Goal: Task Accomplishment & Management: Manage account settings

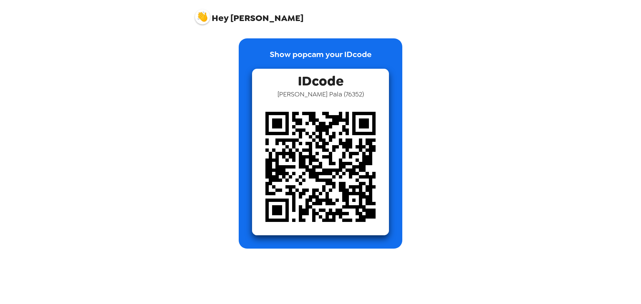
click at [250, 134] on div "Show popcam your IDcode IDcode [PERSON_NAME] ( 76352 )" at bounding box center [321, 143] width 164 height 210
click at [350, 136] on img at bounding box center [320, 167] width 137 height 137
click at [196, 18] on img at bounding box center [202, 16] width 15 height 15
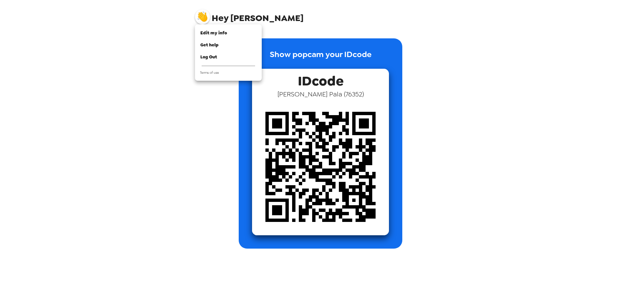
click at [231, 18] on div at bounding box center [320, 152] width 641 height 304
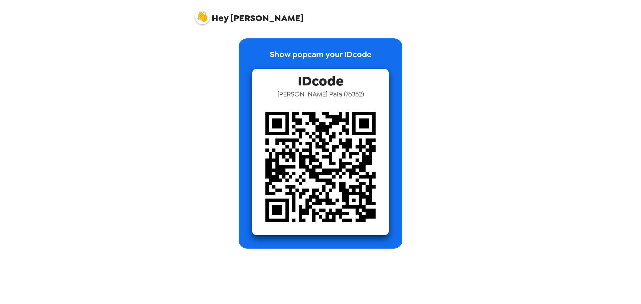
click at [201, 20] on img at bounding box center [202, 16] width 15 height 15
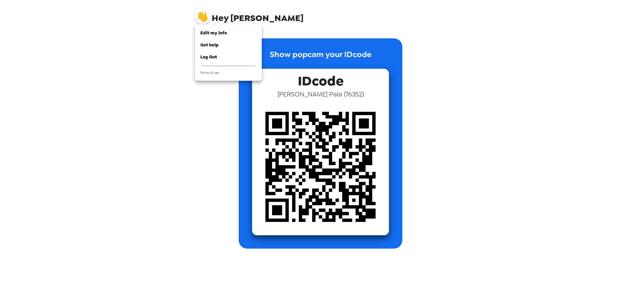
click at [155, 105] on div at bounding box center [320, 152] width 641 height 304
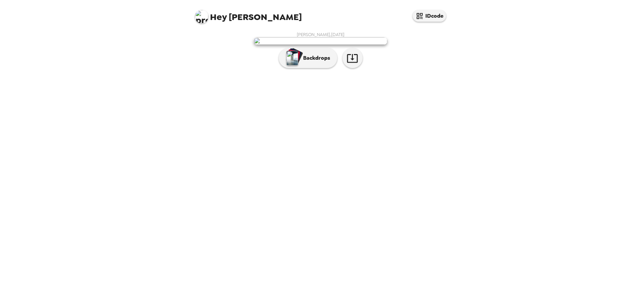
click at [501, 103] on div "Hey Uday Kumar IDcode Uday Kumar Pala , 09-19-2025 Backdrops" at bounding box center [320, 152] width 641 height 304
click at [449, 71] on div "Uday Kumar Pala , 09-19-2025 Backdrops" at bounding box center [320, 52] width 261 height 40
click at [328, 45] on img at bounding box center [321, 40] width 134 height 7
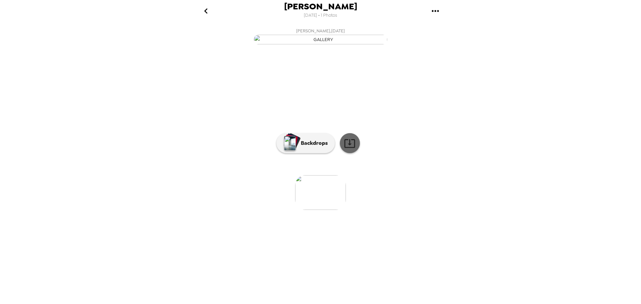
click at [352, 149] on icon at bounding box center [350, 144] width 12 height 12
click at [323, 44] on img "button" at bounding box center [321, 40] width 134 height 10
click at [521, 140] on div "Uday Kumar Pala 9/19/2025 • 1 Photos Uday Kumar Pala , 09-19-2025 0 photos wait…" at bounding box center [320, 152] width 641 height 304
click at [610, 138] on div "Uday Kumar Pala 9/19/2025 • 1 Photos Uday Kumar Pala , 09-19-2025 0 photos wait…" at bounding box center [320, 152] width 641 height 304
click at [363, 44] on img "button" at bounding box center [321, 40] width 134 height 10
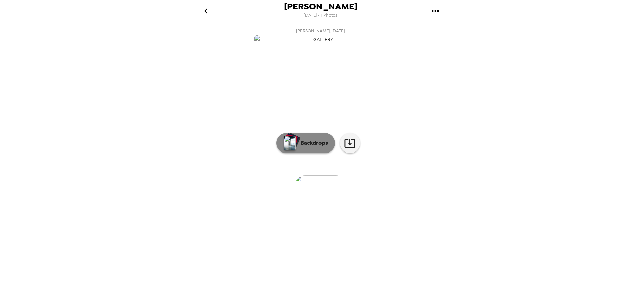
click at [300, 147] on p "Backdrops" at bounding box center [313, 143] width 30 height 8
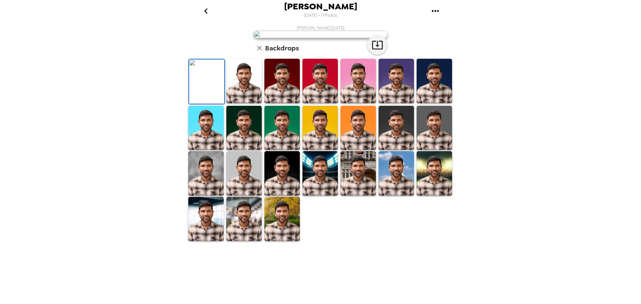
click at [397, 103] on img at bounding box center [396, 81] width 35 height 44
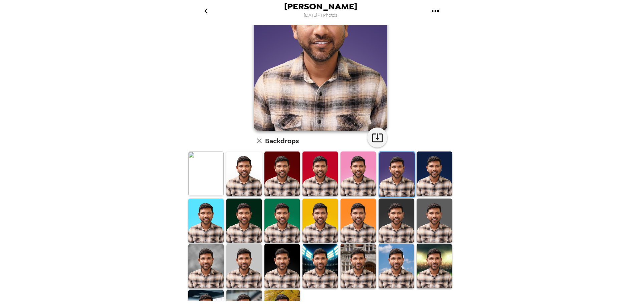
scroll to position [97, 0]
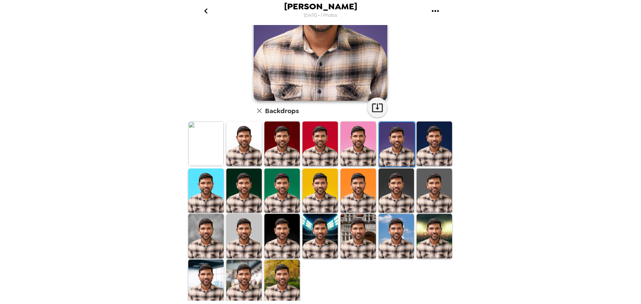
click at [278, 260] on img at bounding box center [282, 282] width 35 height 44
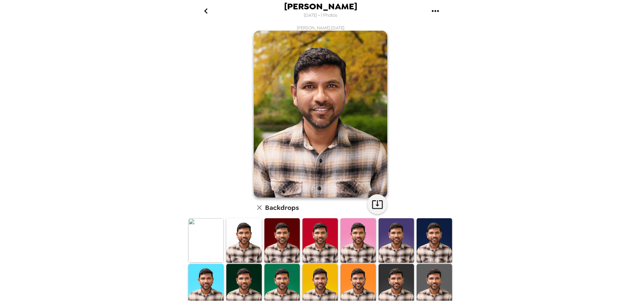
scroll to position [67, 0]
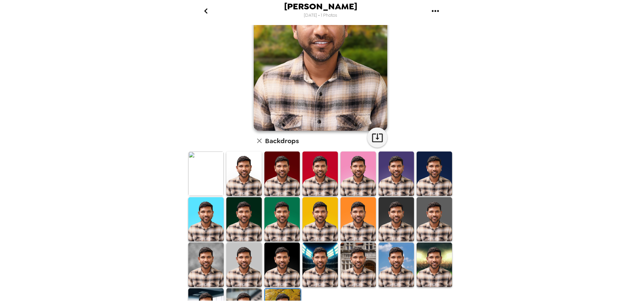
click at [305, 260] on img at bounding box center [320, 265] width 35 height 44
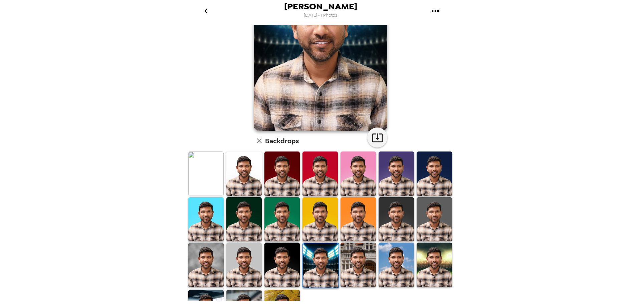
scroll to position [97, 0]
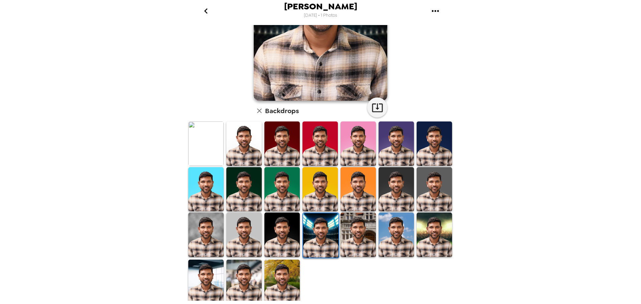
click at [285, 285] on img at bounding box center [282, 282] width 35 height 44
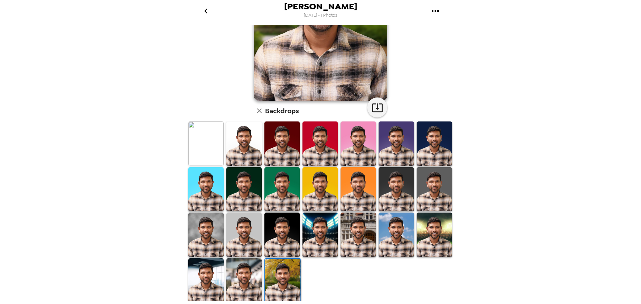
scroll to position [0, 0]
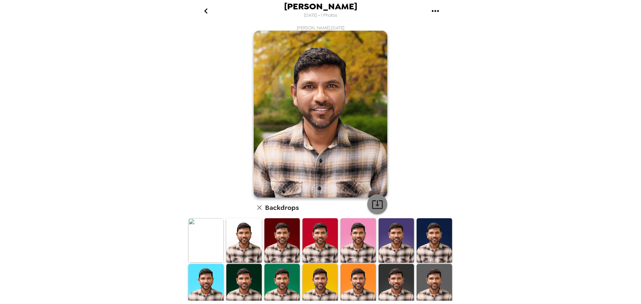
click at [378, 206] on icon "button" at bounding box center [378, 205] width 12 height 12
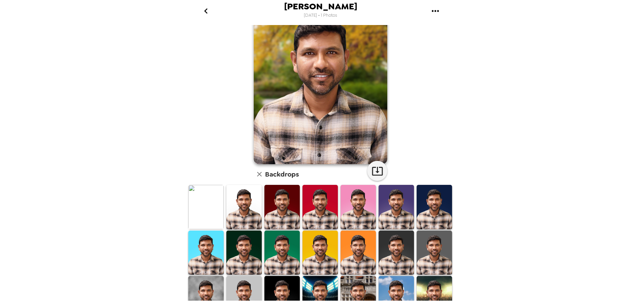
scroll to position [97, 0]
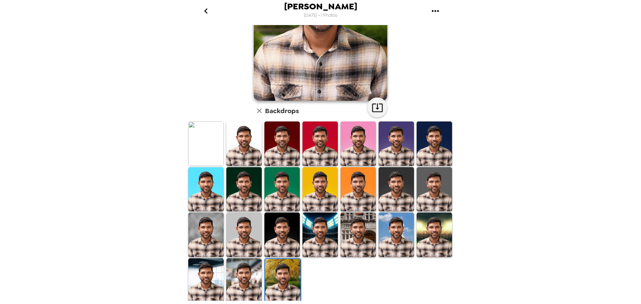
click at [265, 232] on img at bounding box center [282, 235] width 35 height 44
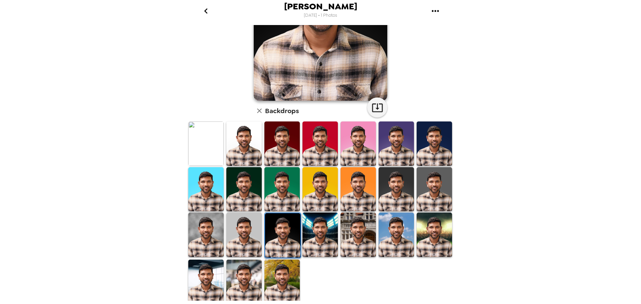
scroll to position [0, 0]
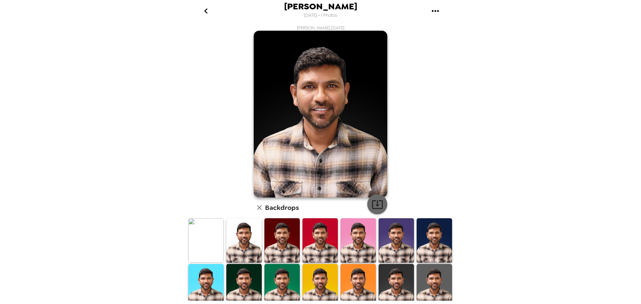
click at [372, 209] on icon "button" at bounding box center [377, 204] width 11 height 9
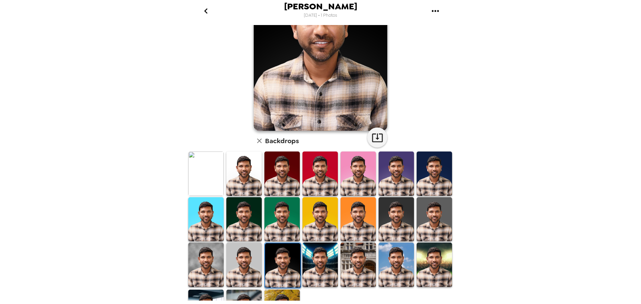
scroll to position [97, 0]
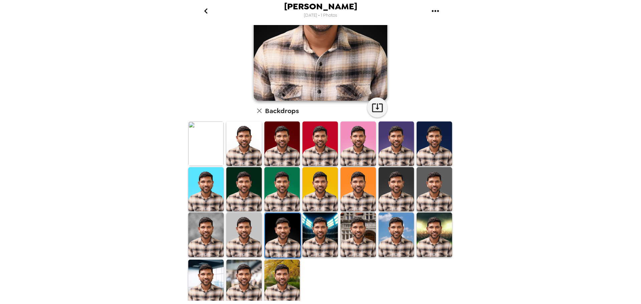
click at [348, 237] on img at bounding box center [358, 235] width 35 height 44
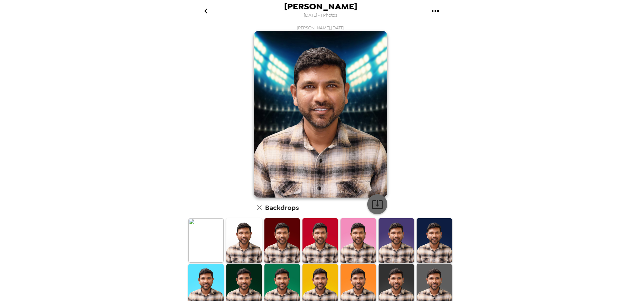
click at [376, 207] on icon "button" at bounding box center [378, 205] width 12 height 12
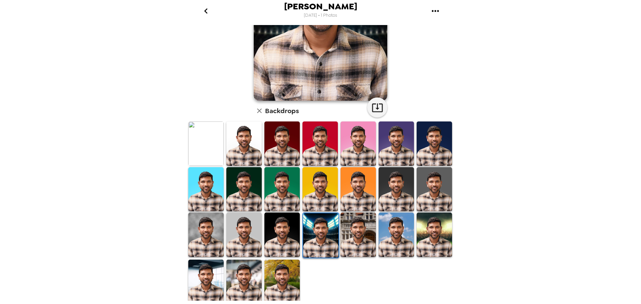
click at [429, 230] on img at bounding box center [434, 235] width 35 height 44
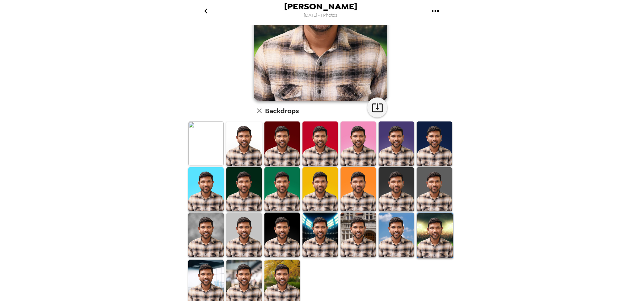
click at [385, 236] on img at bounding box center [396, 235] width 35 height 44
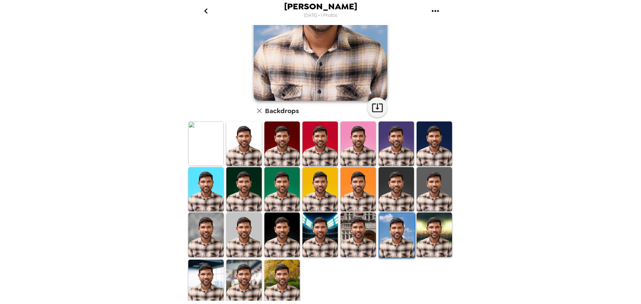
scroll to position [0, 0]
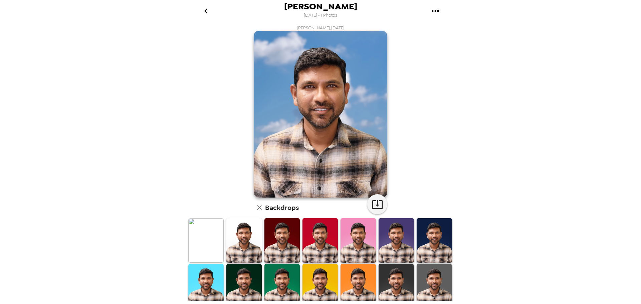
click at [245, 272] on img at bounding box center [244, 286] width 35 height 44
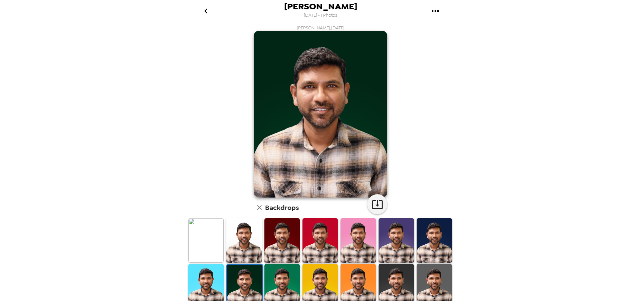
click at [204, 272] on img at bounding box center [205, 286] width 35 height 44
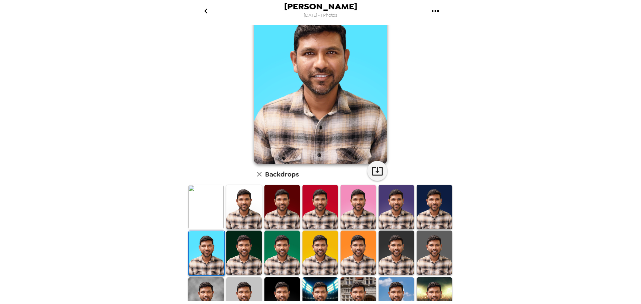
scroll to position [67, 0]
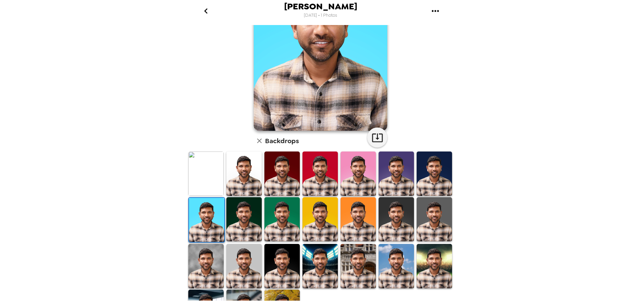
click at [254, 175] on img at bounding box center [244, 174] width 35 height 44
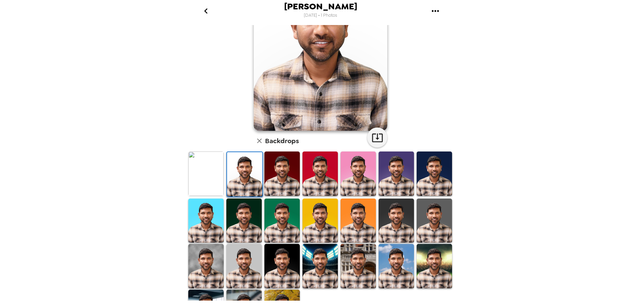
scroll to position [0, 0]
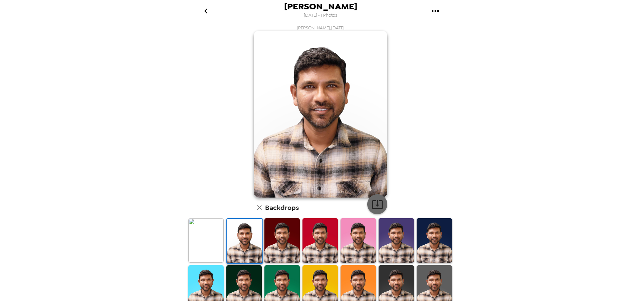
click at [372, 207] on icon "button" at bounding box center [378, 205] width 12 height 12
click at [560, 144] on div "[PERSON_NAME] [DATE] • 1 Photos [PERSON_NAME] , [DATE] Backdrops" at bounding box center [320, 152] width 641 height 304
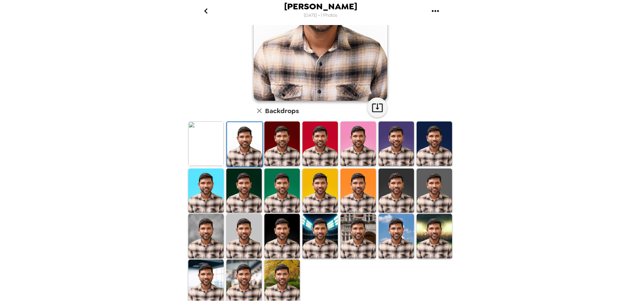
click at [204, 228] on img at bounding box center [205, 236] width 35 height 44
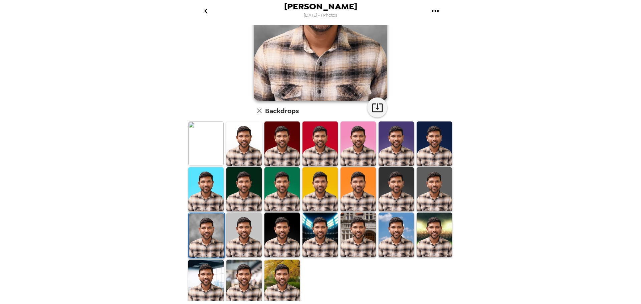
click at [235, 230] on img at bounding box center [244, 235] width 35 height 44
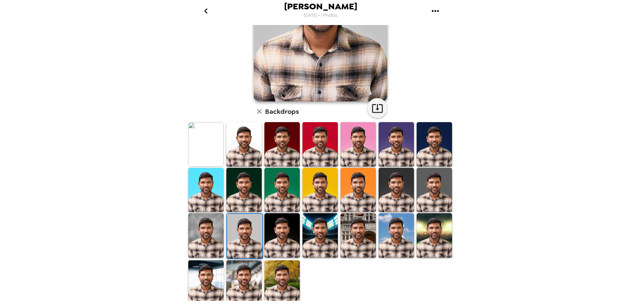
scroll to position [0, 0]
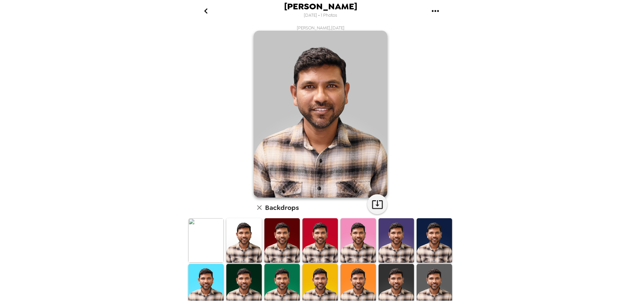
click at [392, 243] on img at bounding box center [396, 240] width 35 height 44
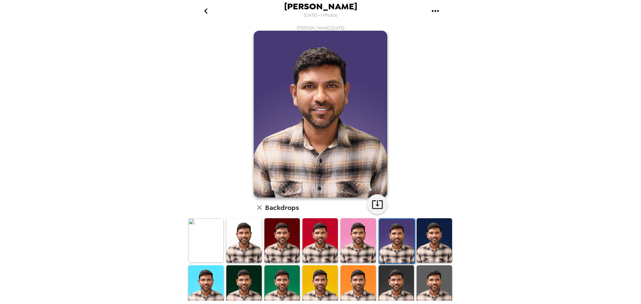
click at [425, 239] on img at bounding box center [434, 240] width 35 height 44
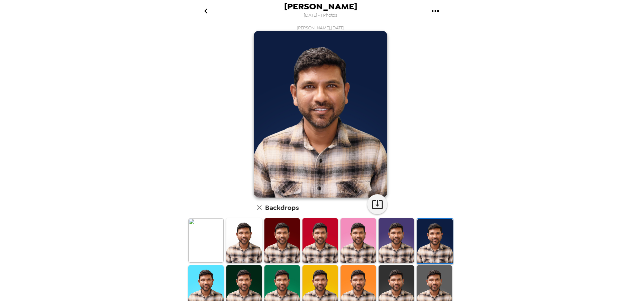
scroll to position [97, 0]
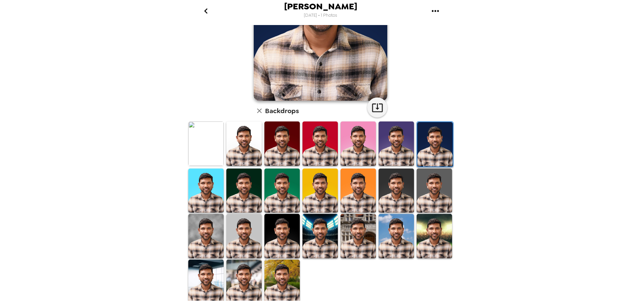
click at [309, 10] on span "[PERSON_NAME]" at bounding box center [320, 6] width 73 height 9
